Goal: Information Seeking & Learning: Understand process/instructions

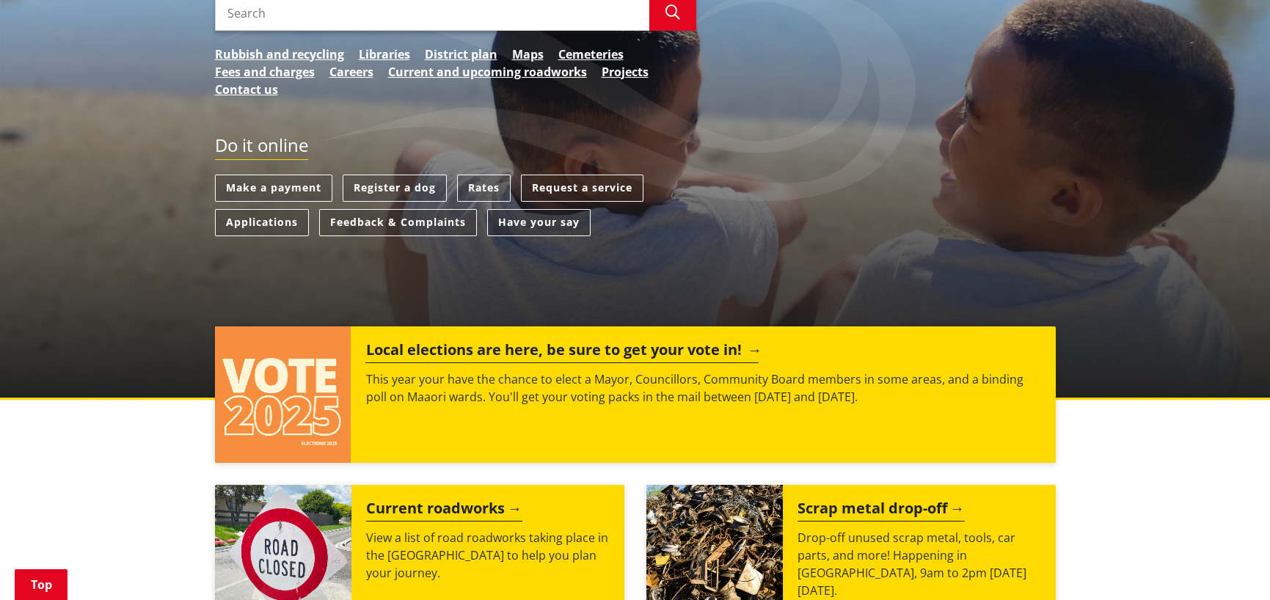
scroll to position [294, 0]
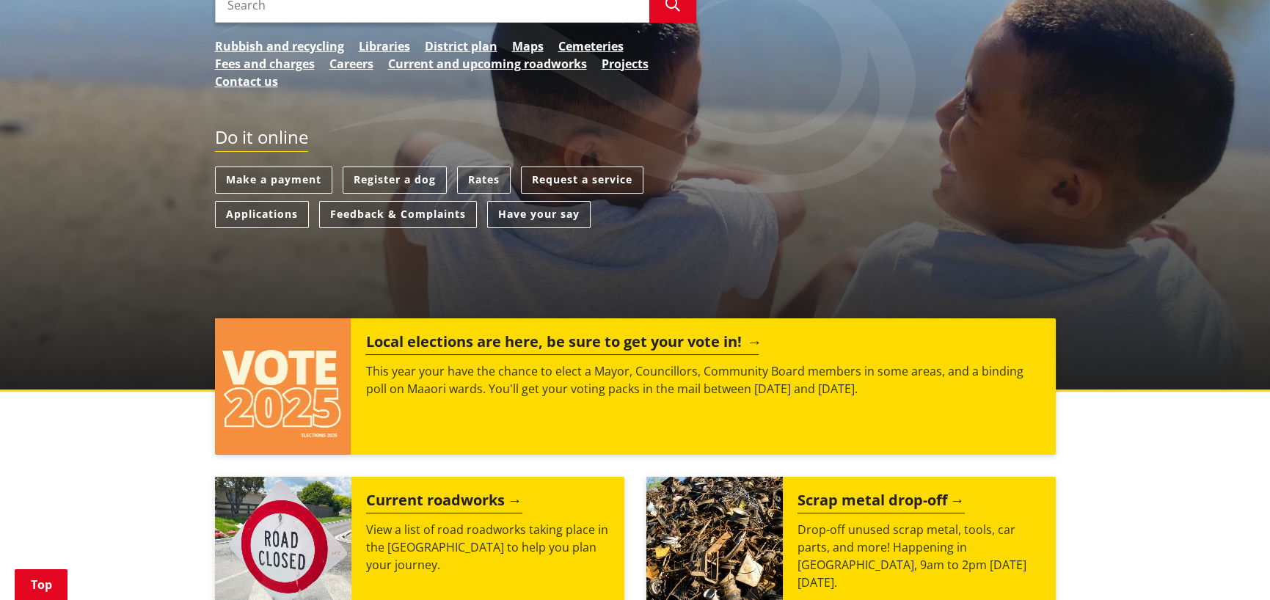
click at [569, 342] on h2 "Local elections are here, be sure to get your vote in!" at bounding box center [561, 344] width 393 height 22
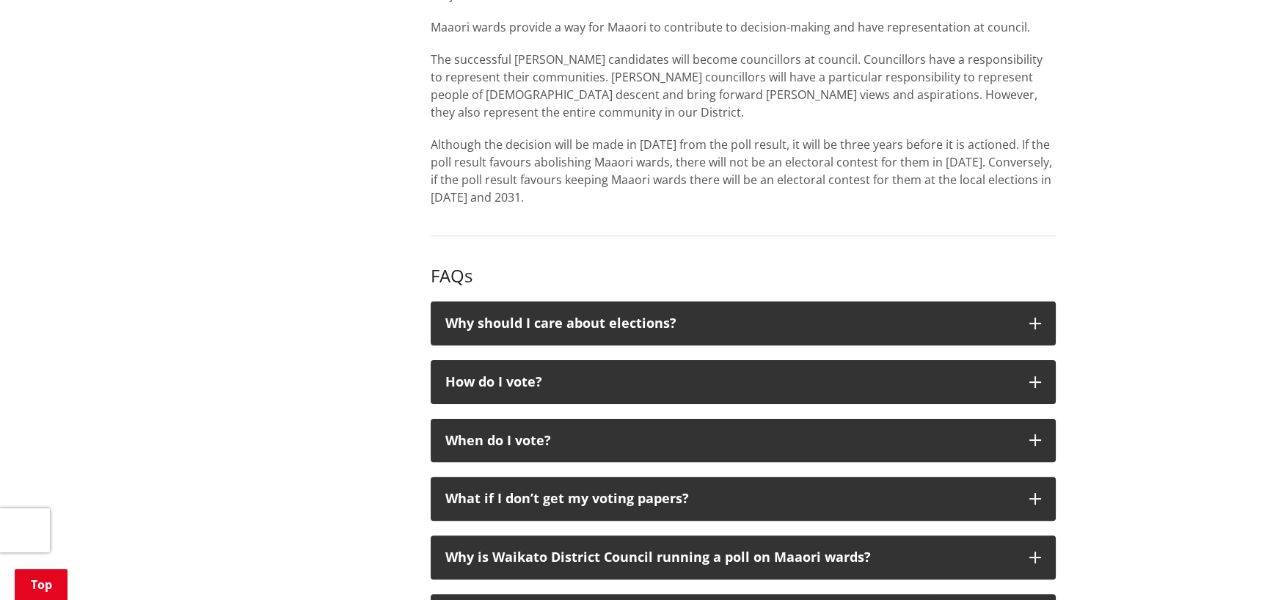
scroll to position [1394, 0]
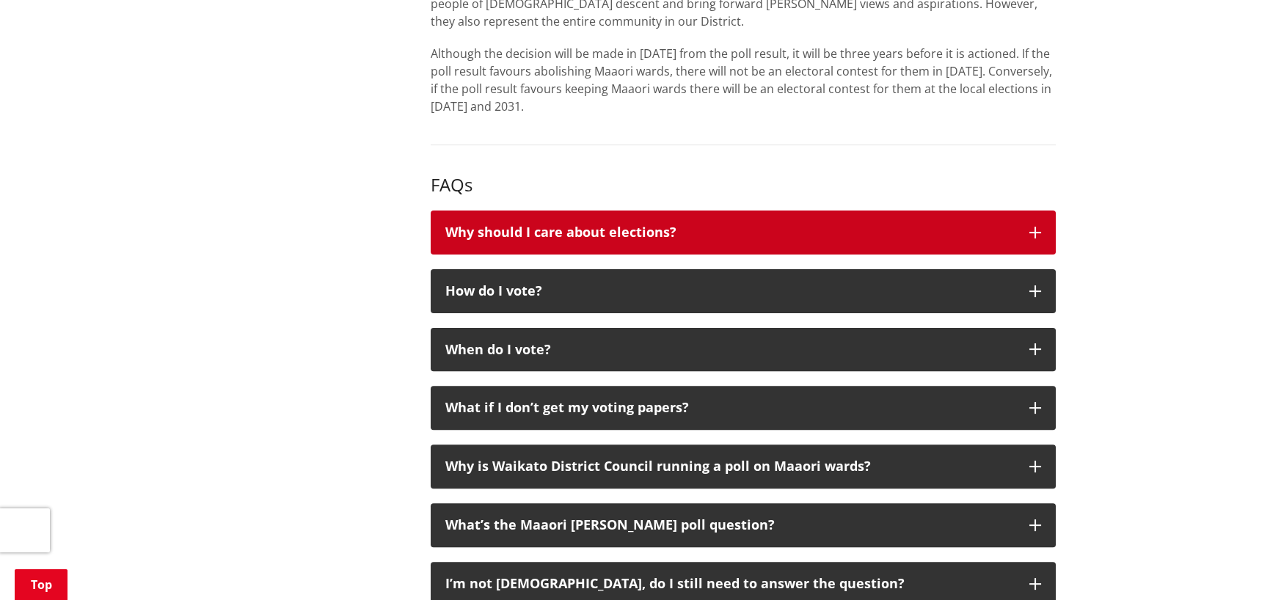
click at [1030, 230] on icon "button" at bounding box center [1036, 233] width 12 height 12
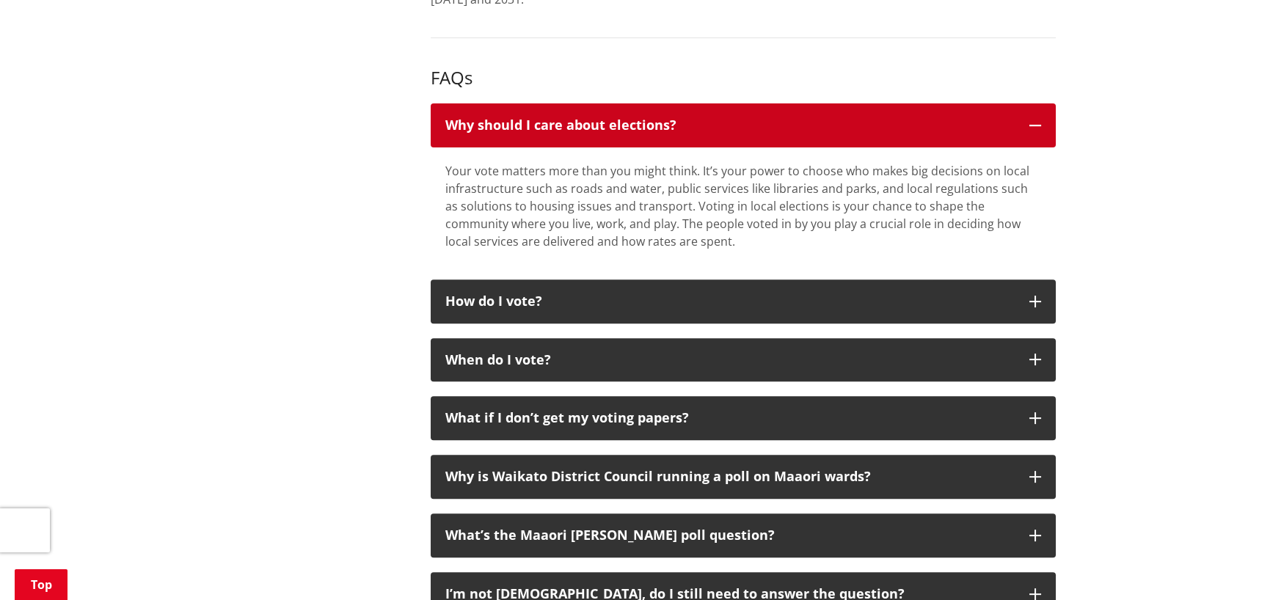
scroll to position [1615, 0]
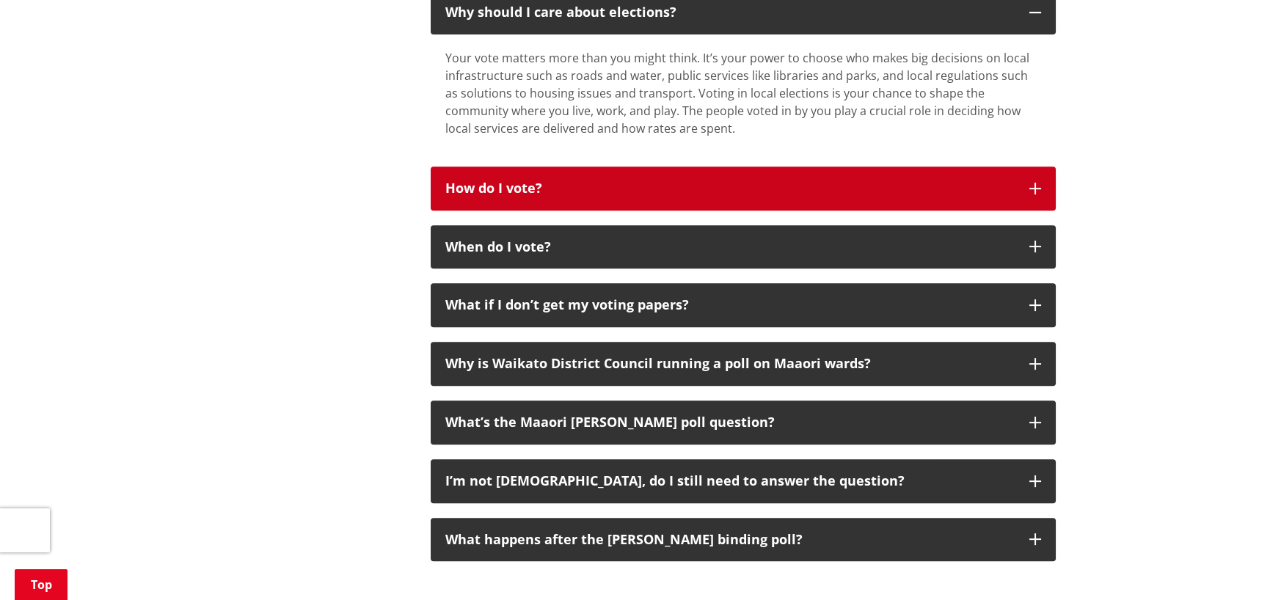
click at [935, 194] on div "How do I vote?" at bounding box center [730, 188] width 570 height 15
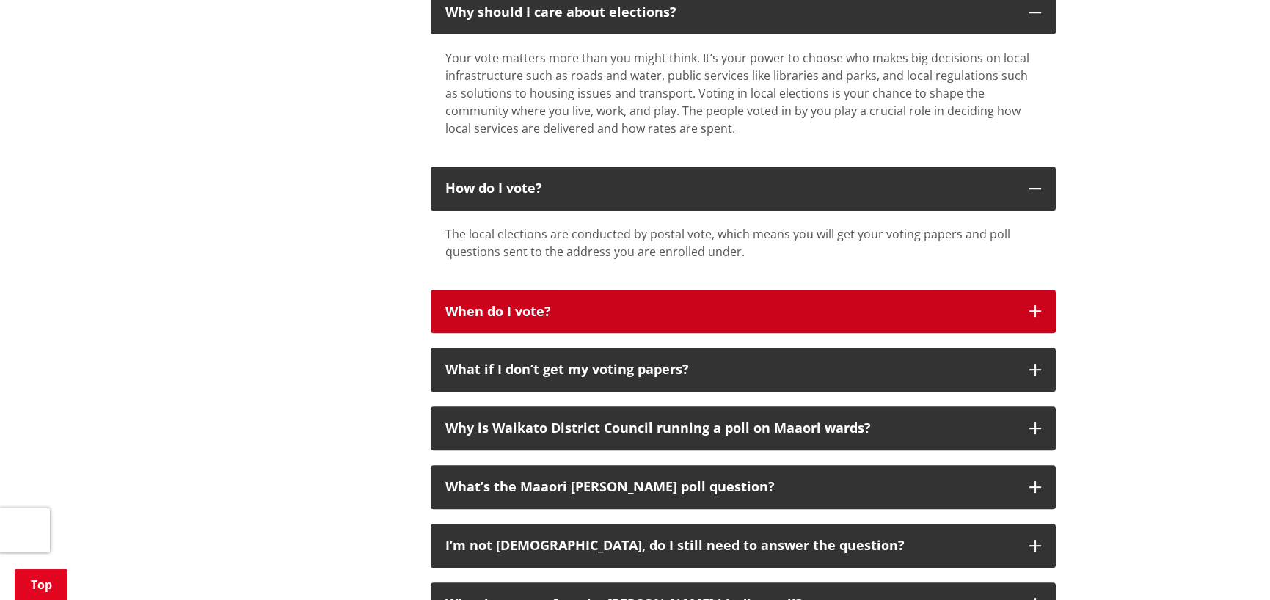
click at [638, 299] on button "When do I vote?" at bounding box center [743, 312] width 625 height 44
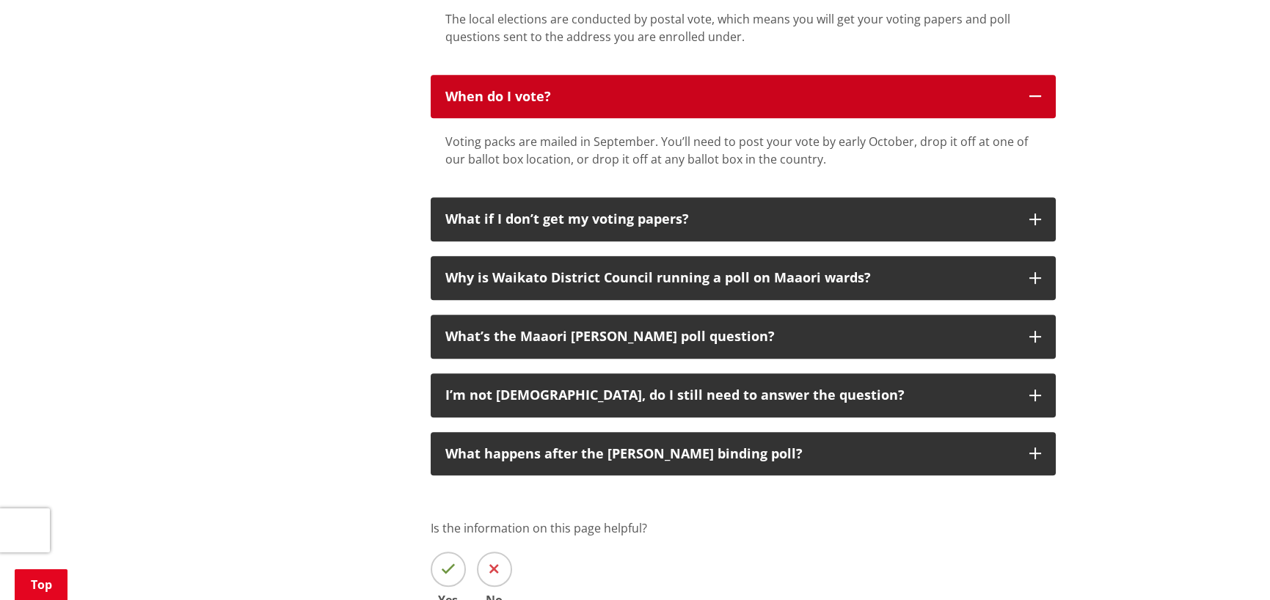
scroll to position [1835, 0]
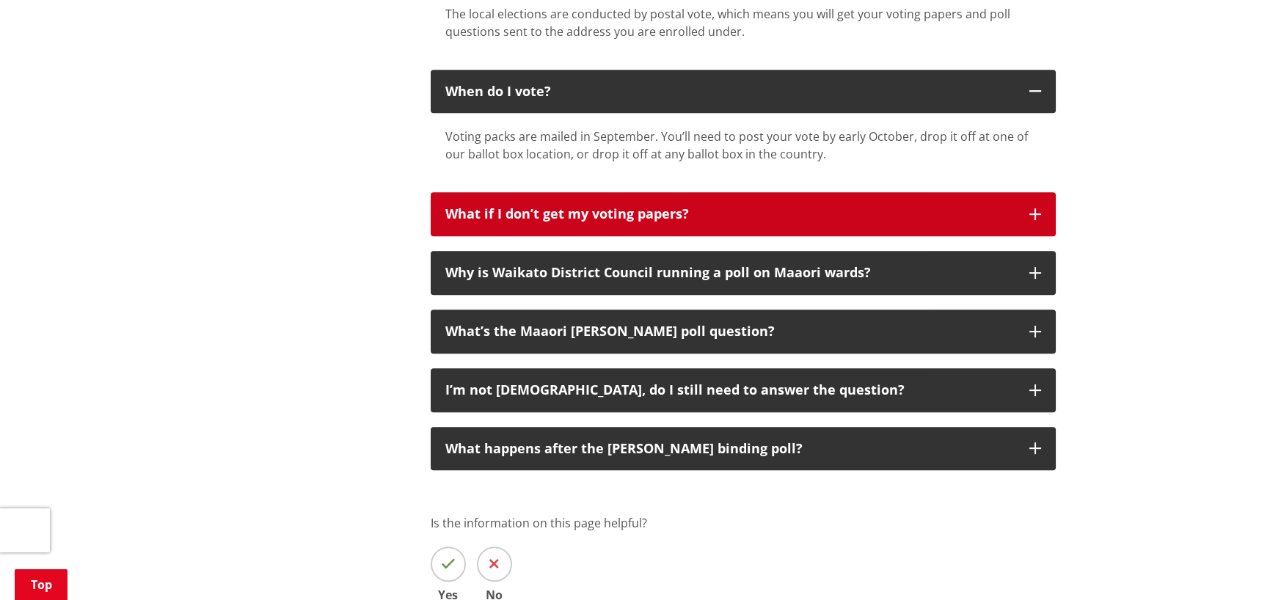
click at [843, 209] on div "What if I don’t get my voting papers?" at bounding box center [730, 214] width 570 height 15
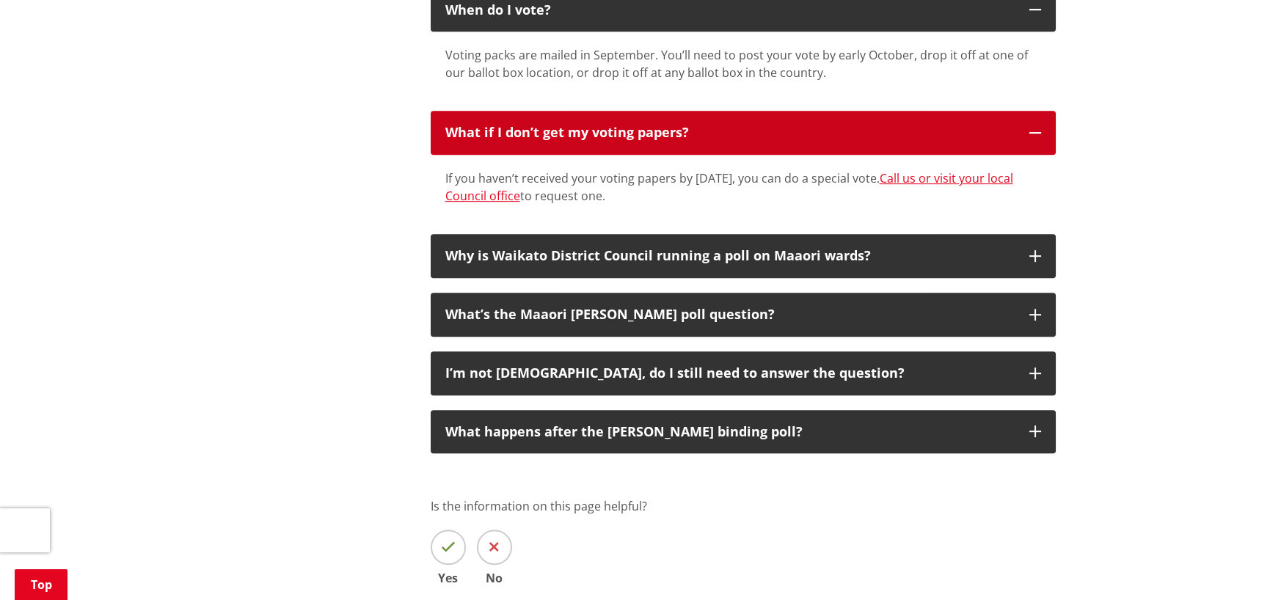
scroll to position [1982, 0]
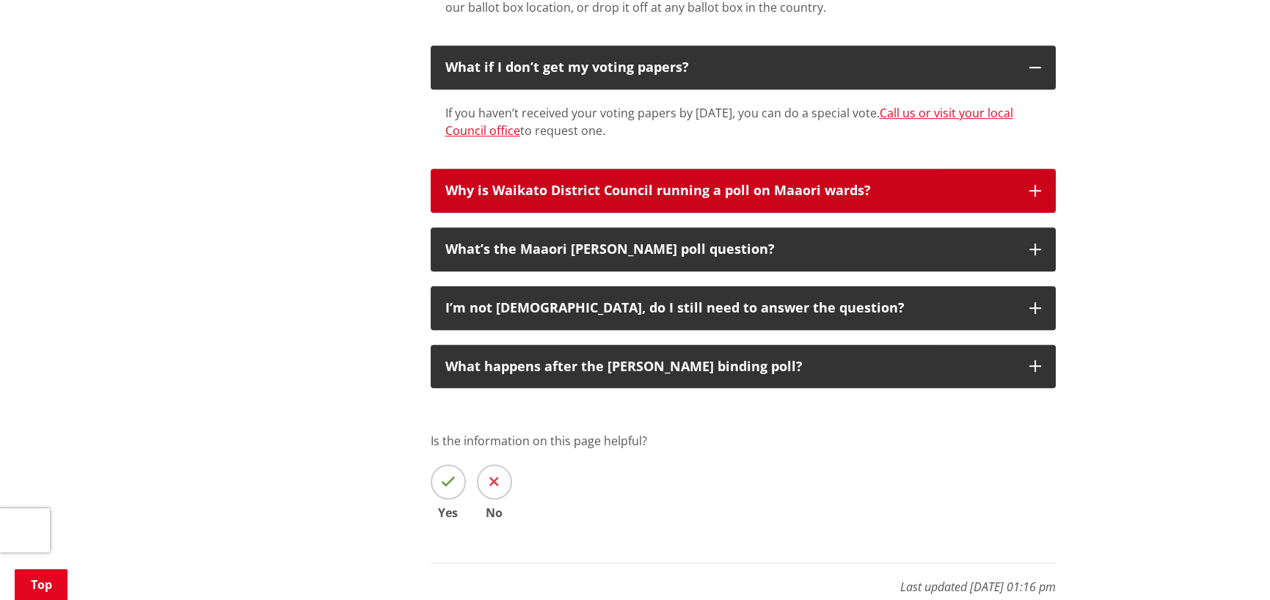
click at [796, 195] on div "Why is Waikato District Council running a poll on Maaori wards?" at bounding box center [730, 190] width 570 height 15
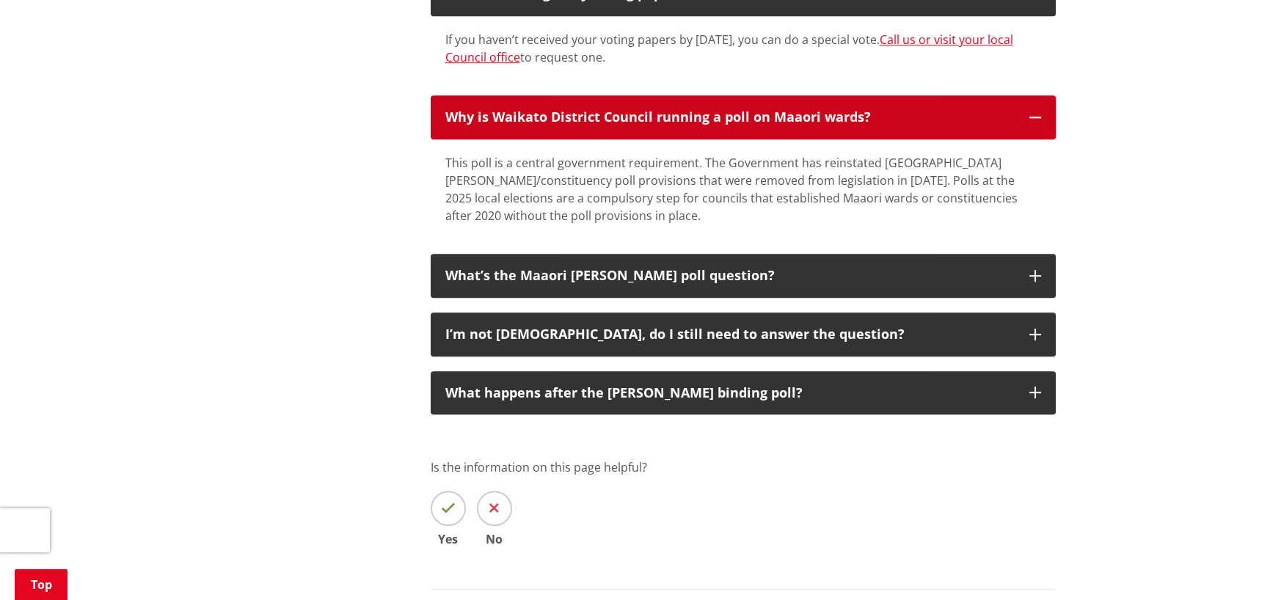
scroll to position [2128, 0]
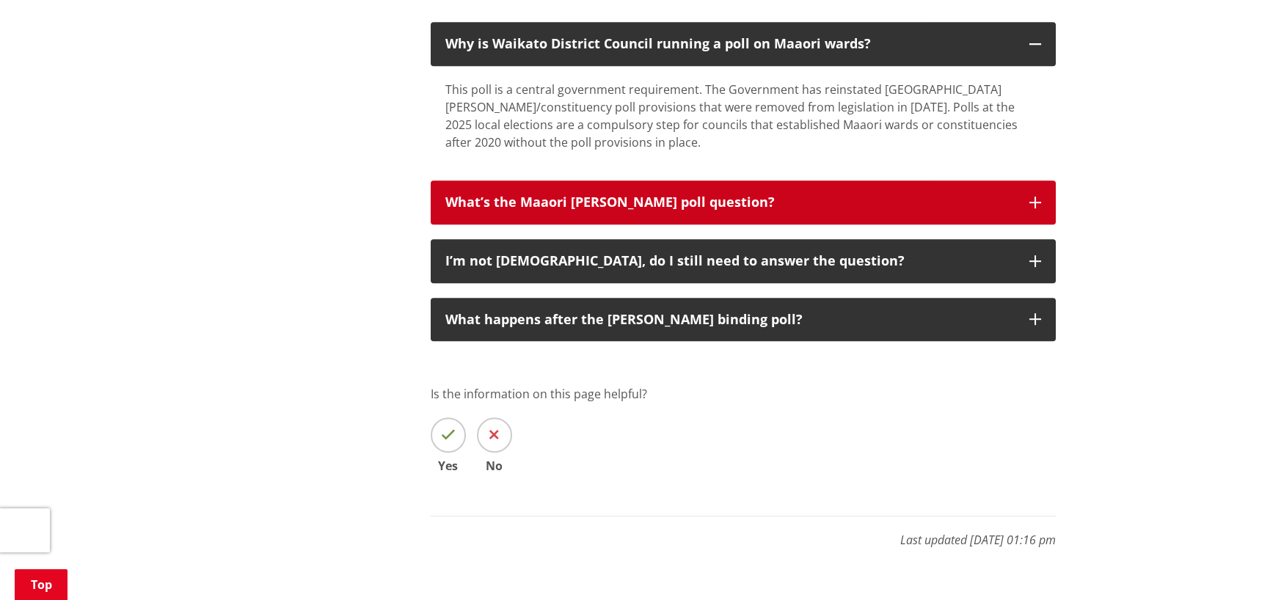
click at [1006, 215] on button "What’s the Maaori ward poll question?" at bounding box center [743, 203] width 625 height 44
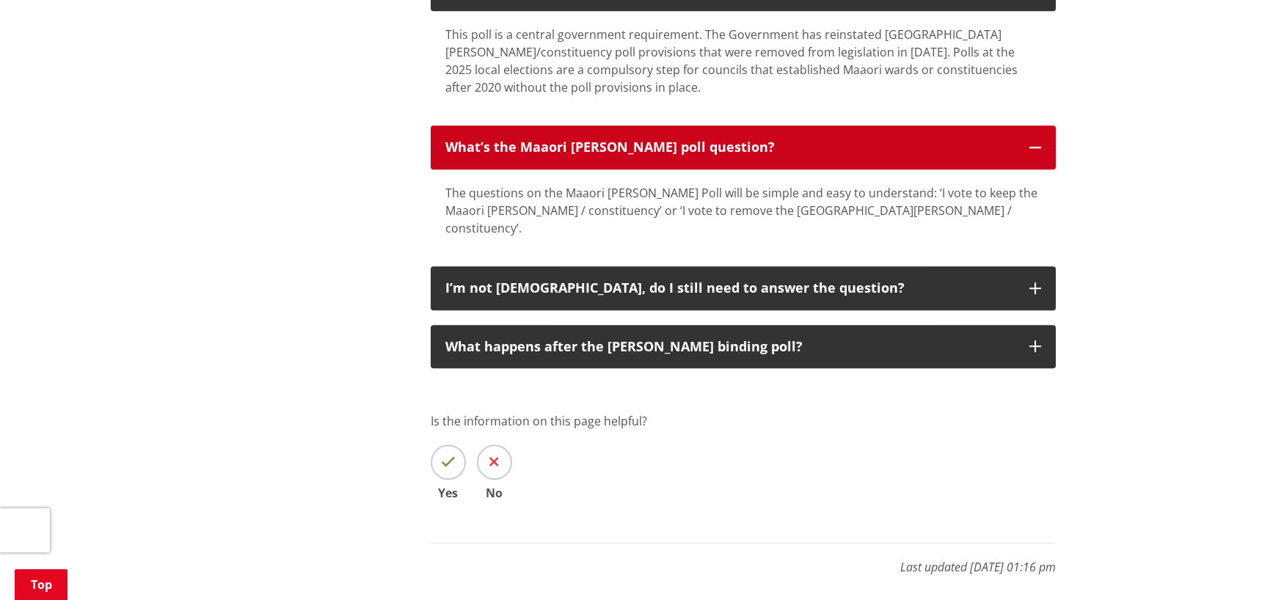
scroll to position [2275, 0]
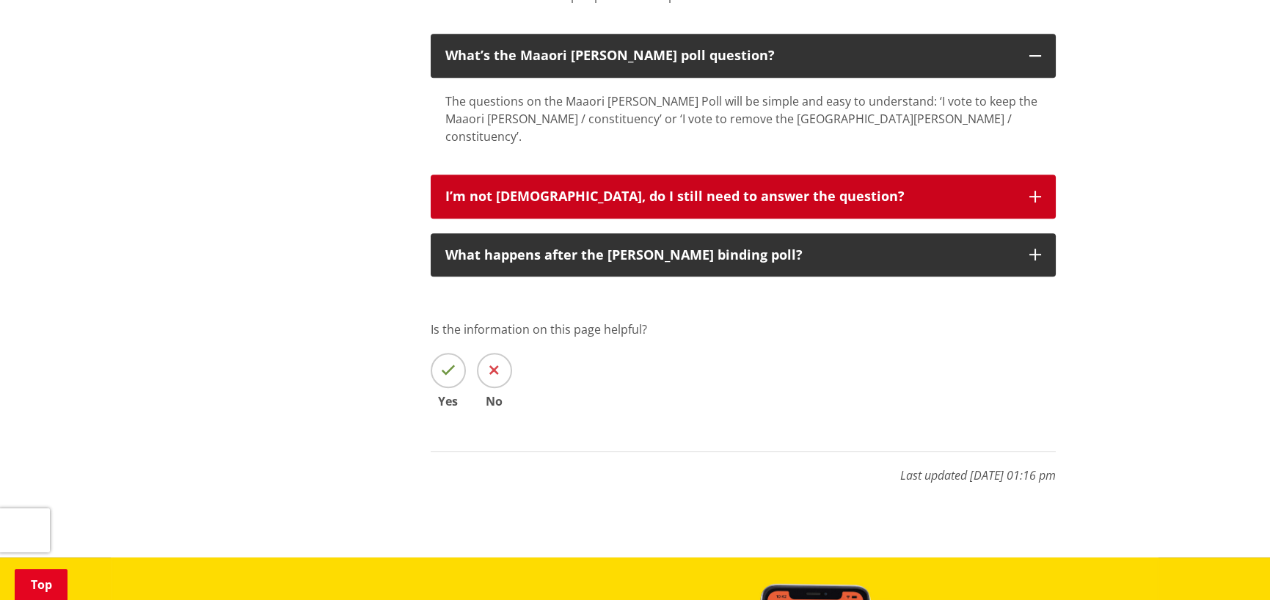
click at [1000, 189] on div "I’m not Māori, do I still need to answer the question?" at bounding box center [730, 196] width 570 height 15
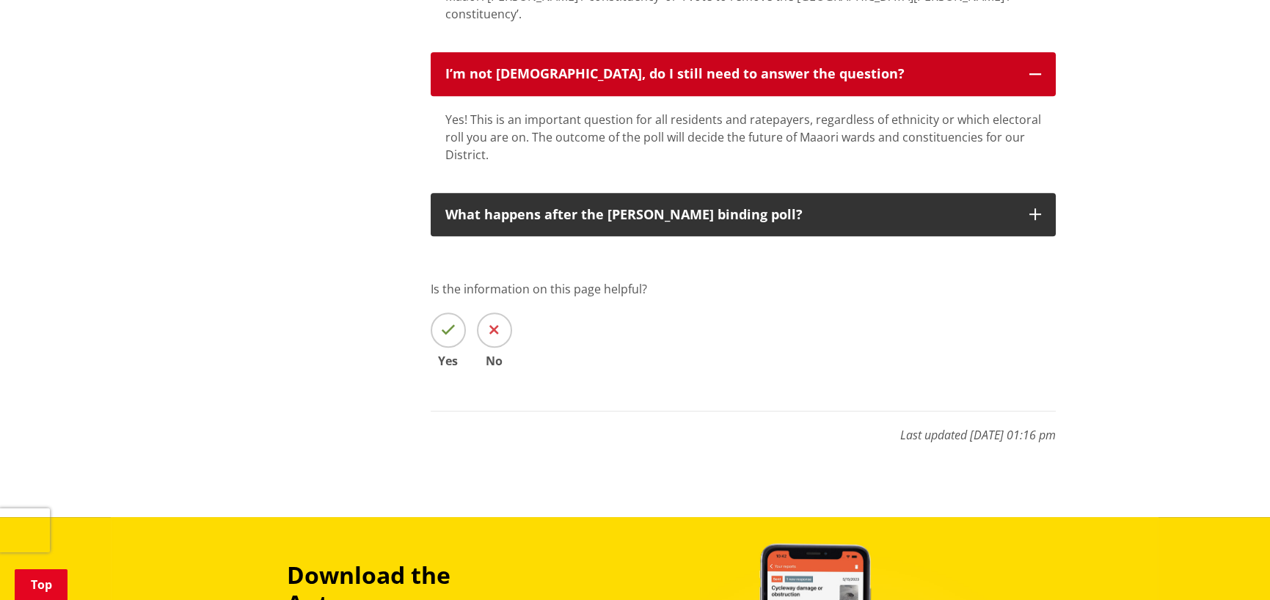
scroll to position [2422, 0]
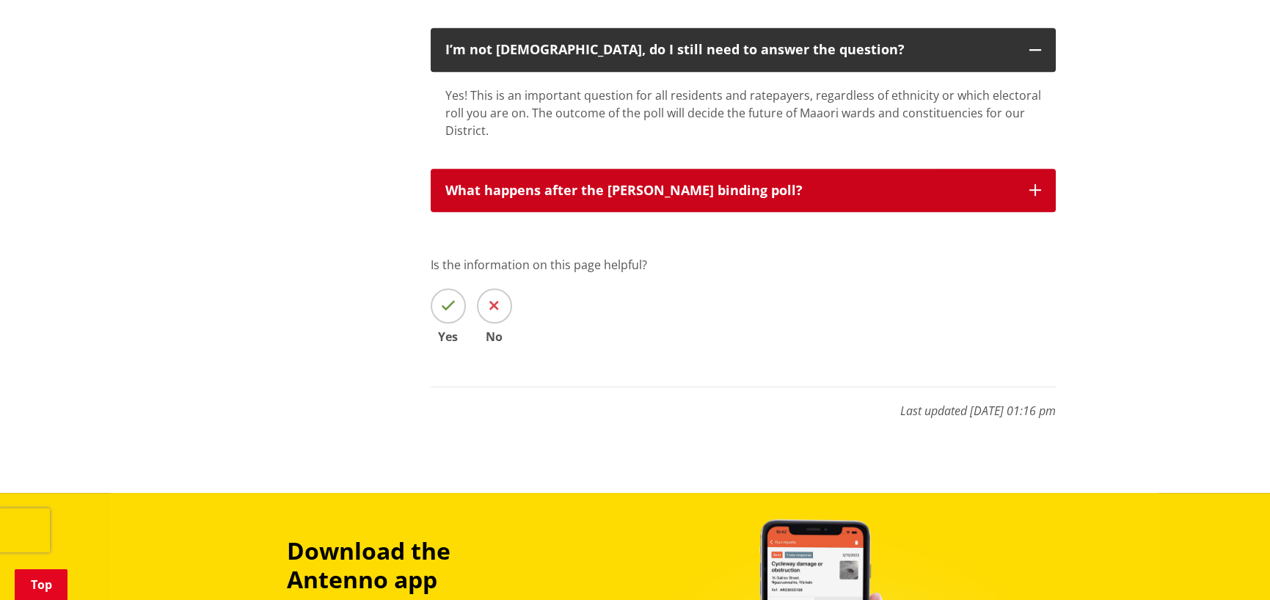
click at [1027, 169] on button "What happens after the Maaori Ward binding poll?" at bounding box center [743, 191] width 625 height 44
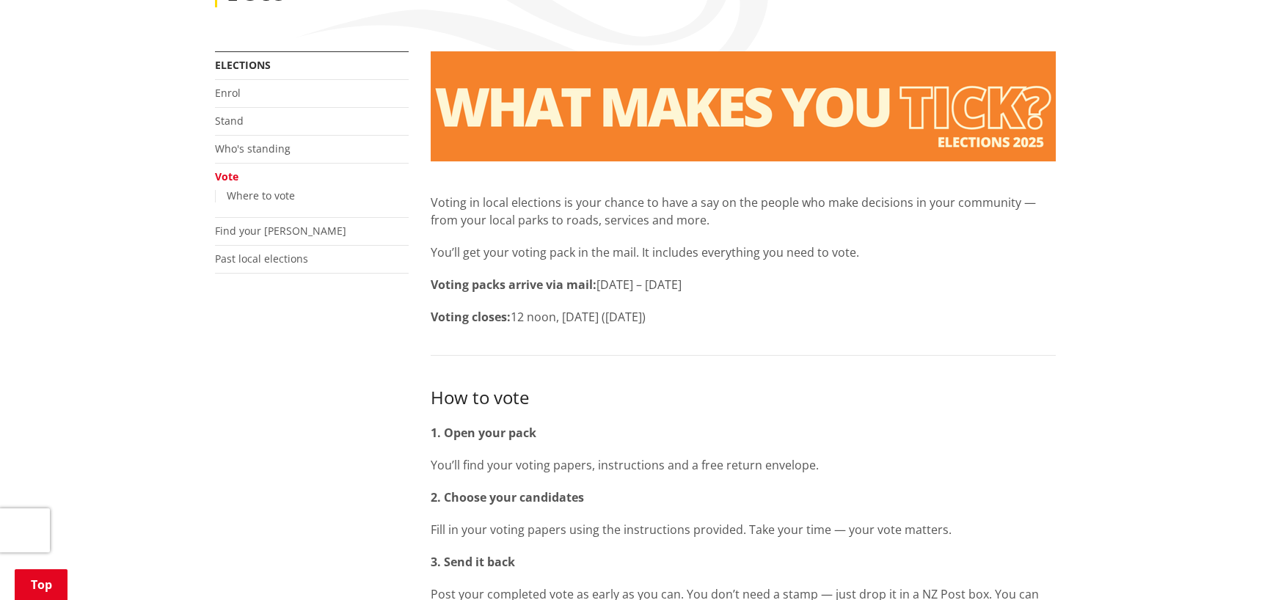
scroll to position [220, 0]
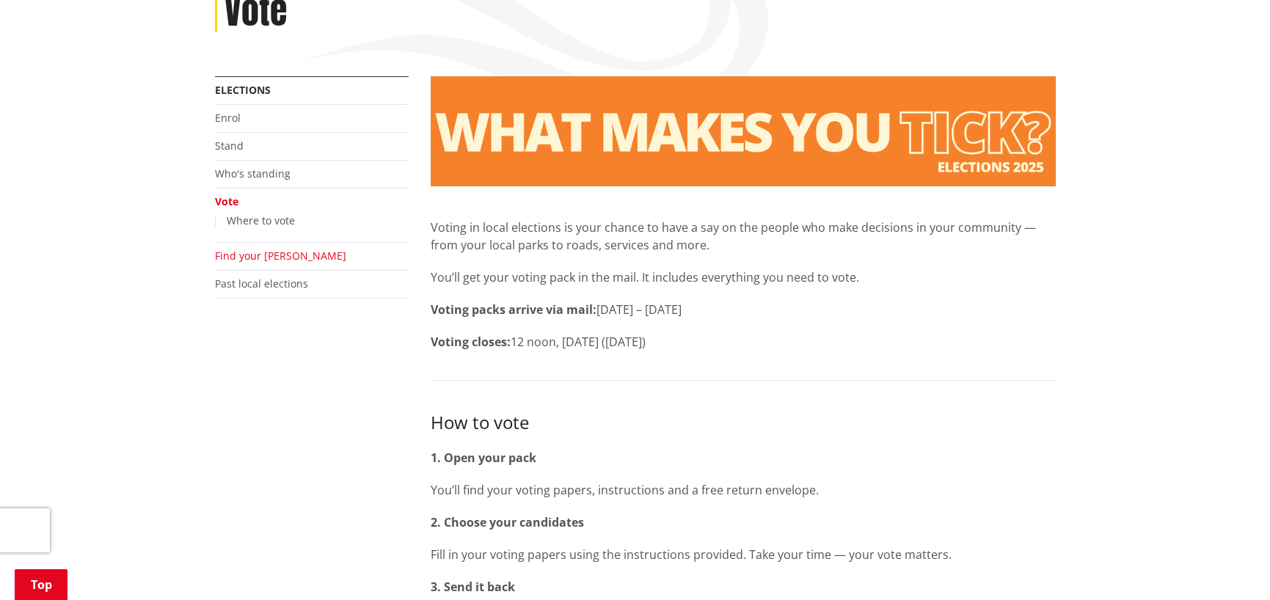
click at [254, 252] on link "Find your ward" at bounding box center [280, 256] width 131 height 14
